Goal: Register for event/course

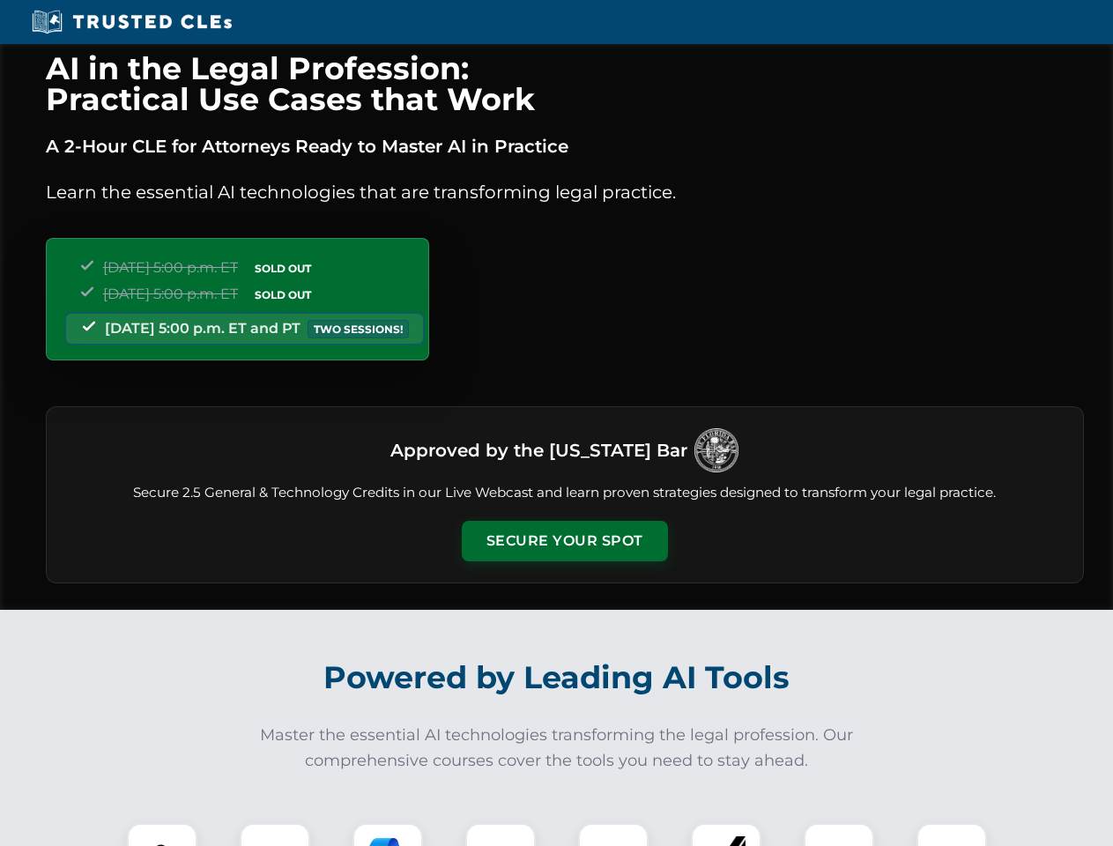
click at [564, 541] on button "Secure Your Spot" at bounding box center [565, 541] width 206 height 41
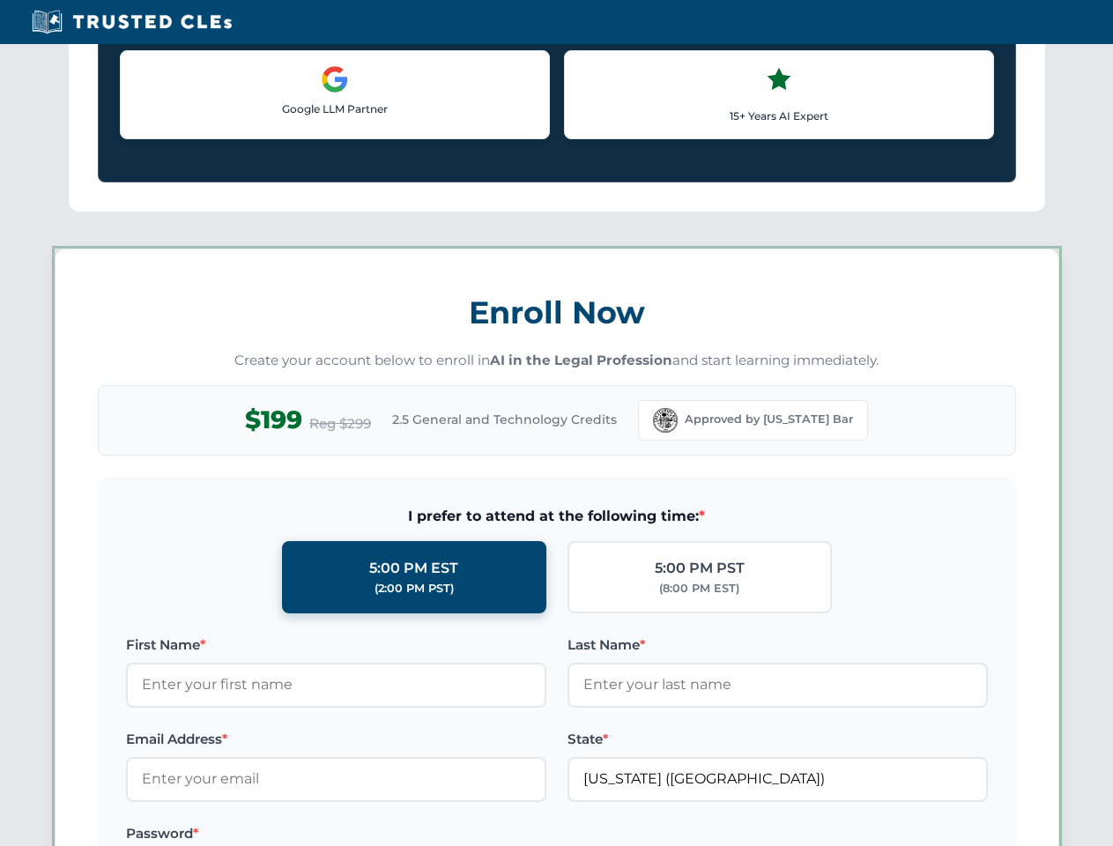
click at [388, 835] on div "AI in the Legal Profession: Practical Use Cases that Work A 2-Hour CLE for Atto…" at bounding box center [556, 826] width 1113 height 4124
